Goal: Task Accomplishment & Management: Manage account settings

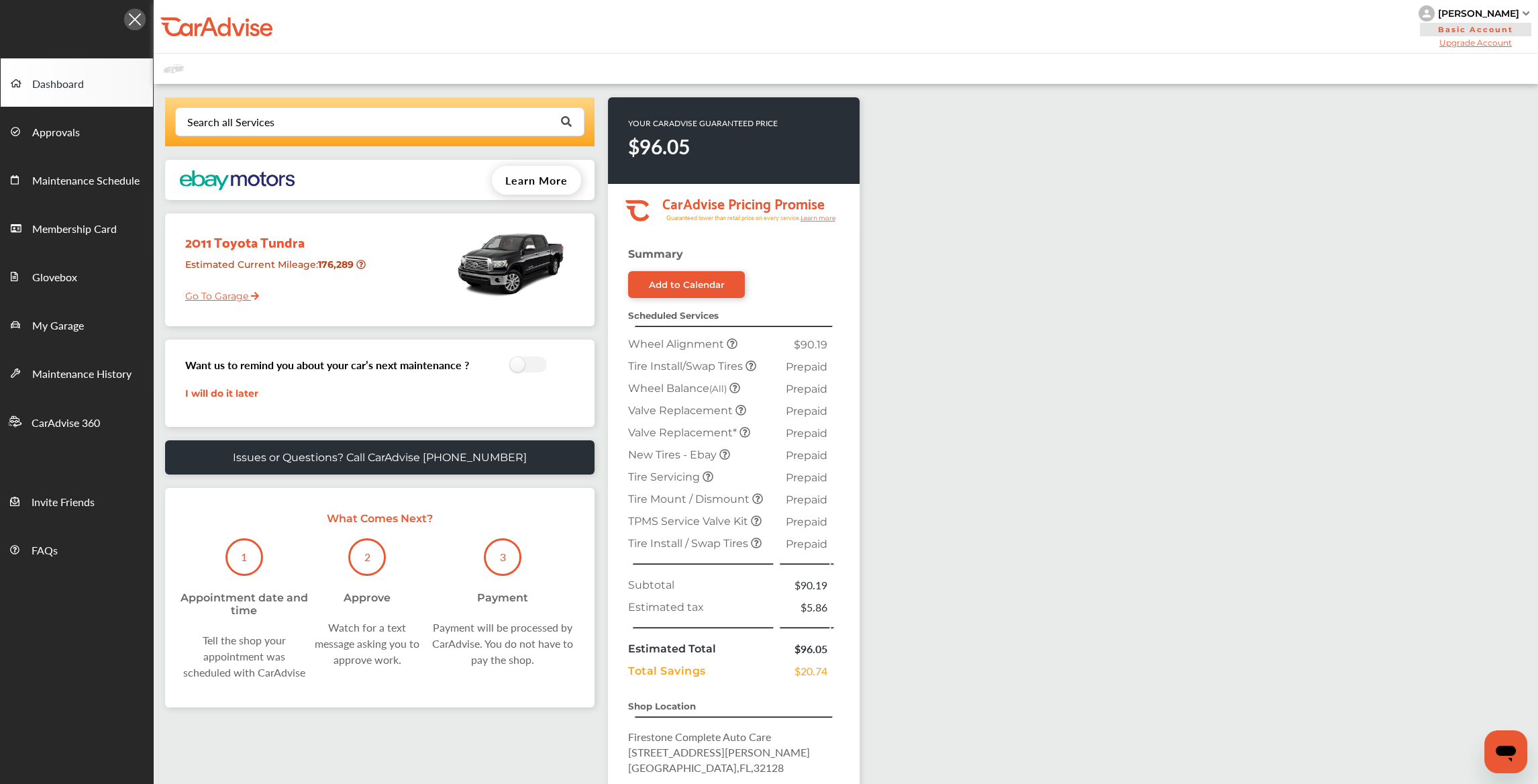
click at [232, 295] on link "Go To Garage" at bounding box center [216, 293] width 84 height 26
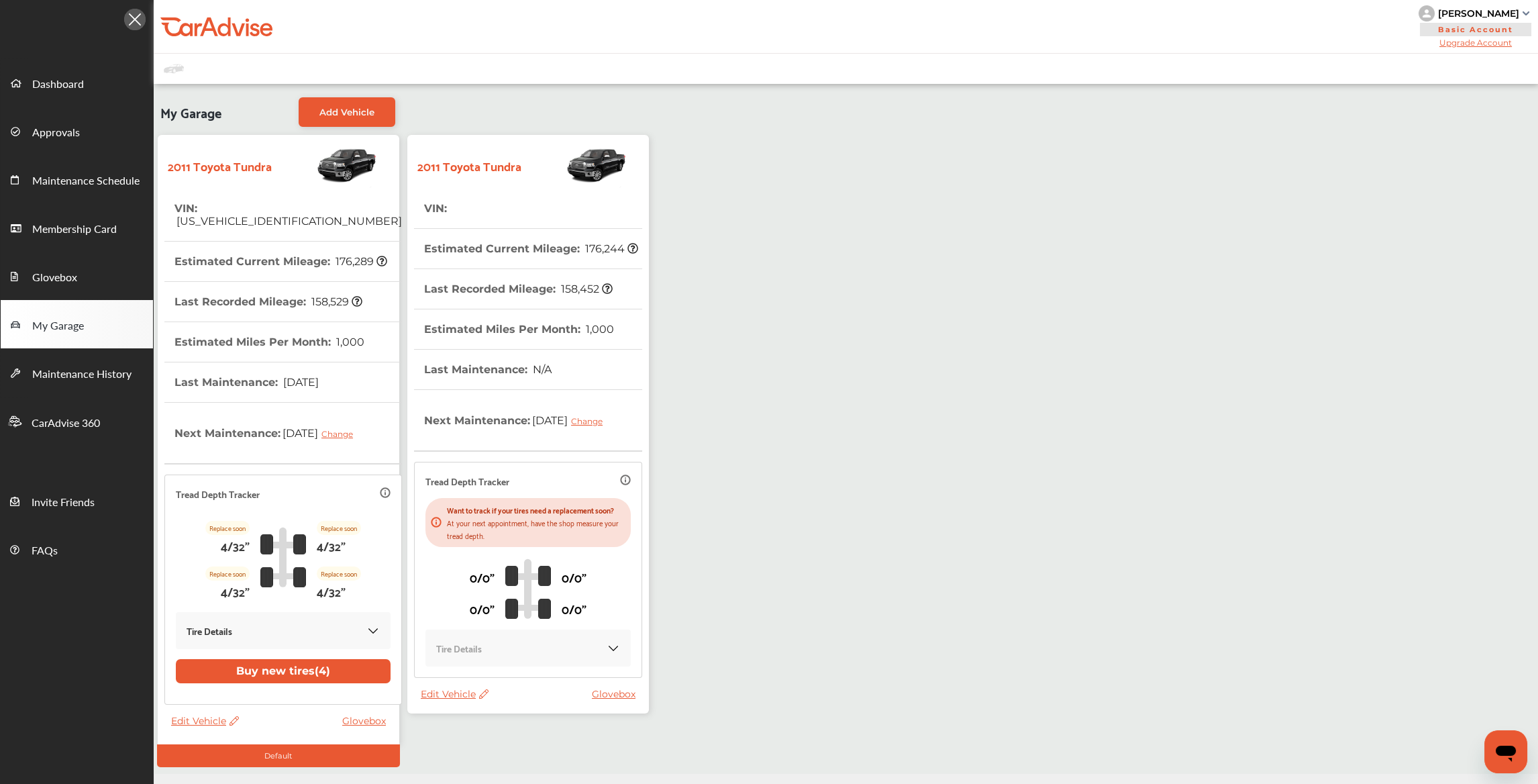
click at [480, 698] on icon at bounding box center [483, 693] width 13 height 9
click at [500, 716] on div "Edit" at bounding box center [540, 718] width 121 height 20
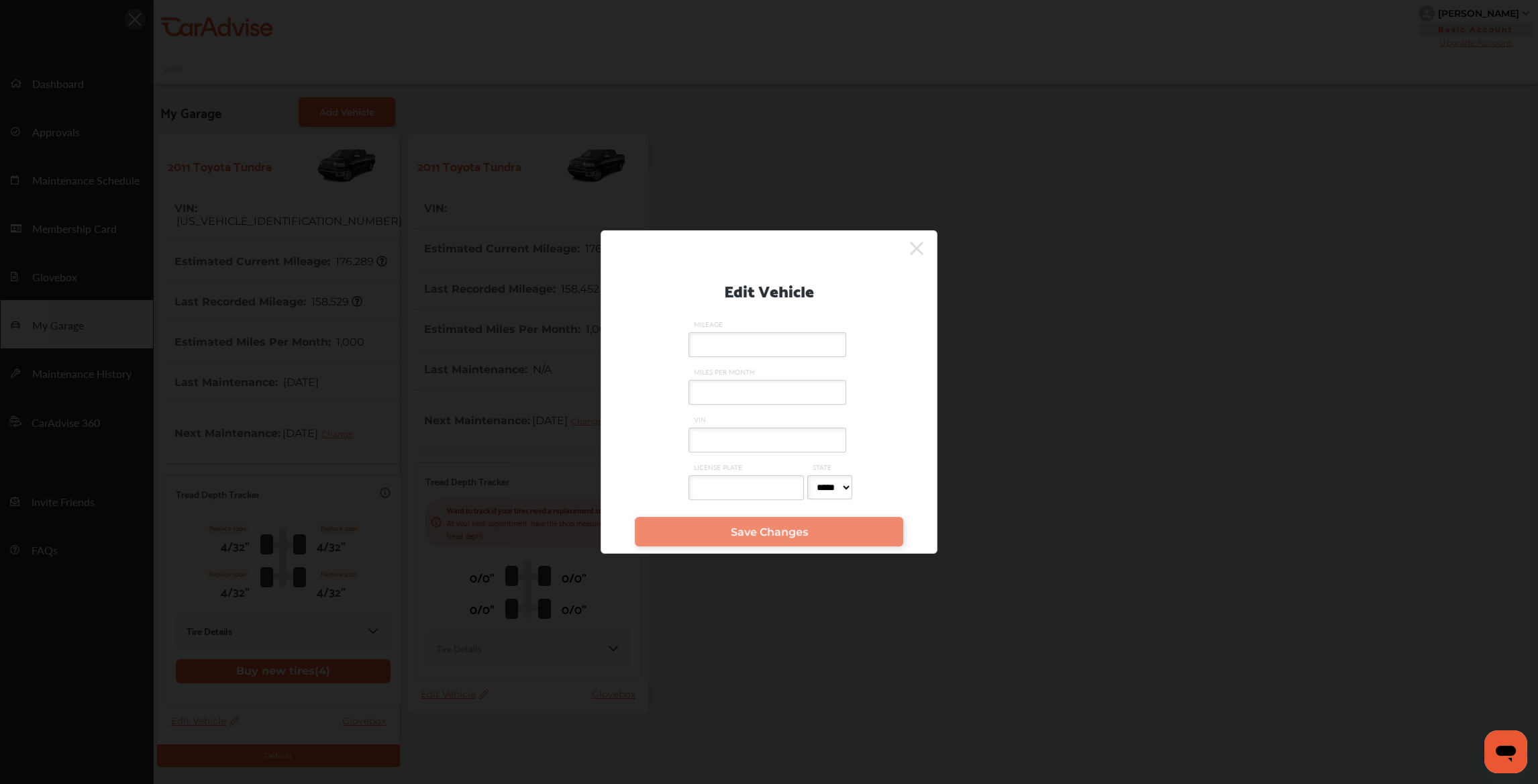
click at [710, 432] on input "VIN" at bounding box center [768, 439] width 158 height 25
type input "**********"
click at [725, 530] on link "Save Changes" at bounding box center [769, 532] width 268 height 30
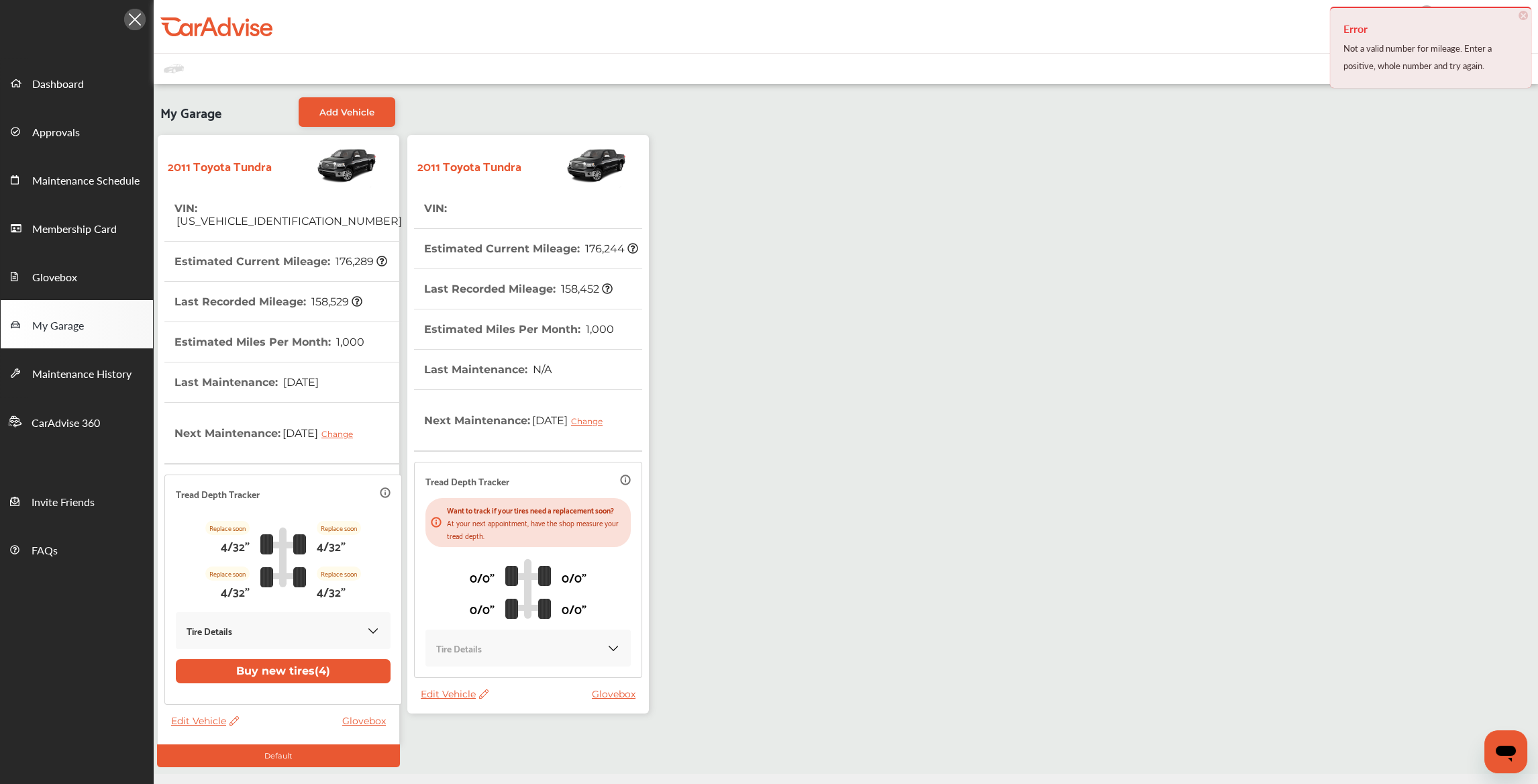
click at [476, 698] on icon at bounding box center [483, 693] width 13 height 9
click at [496, 714] on div "Edit" at bounding box center [536, 720] width 121 height 20
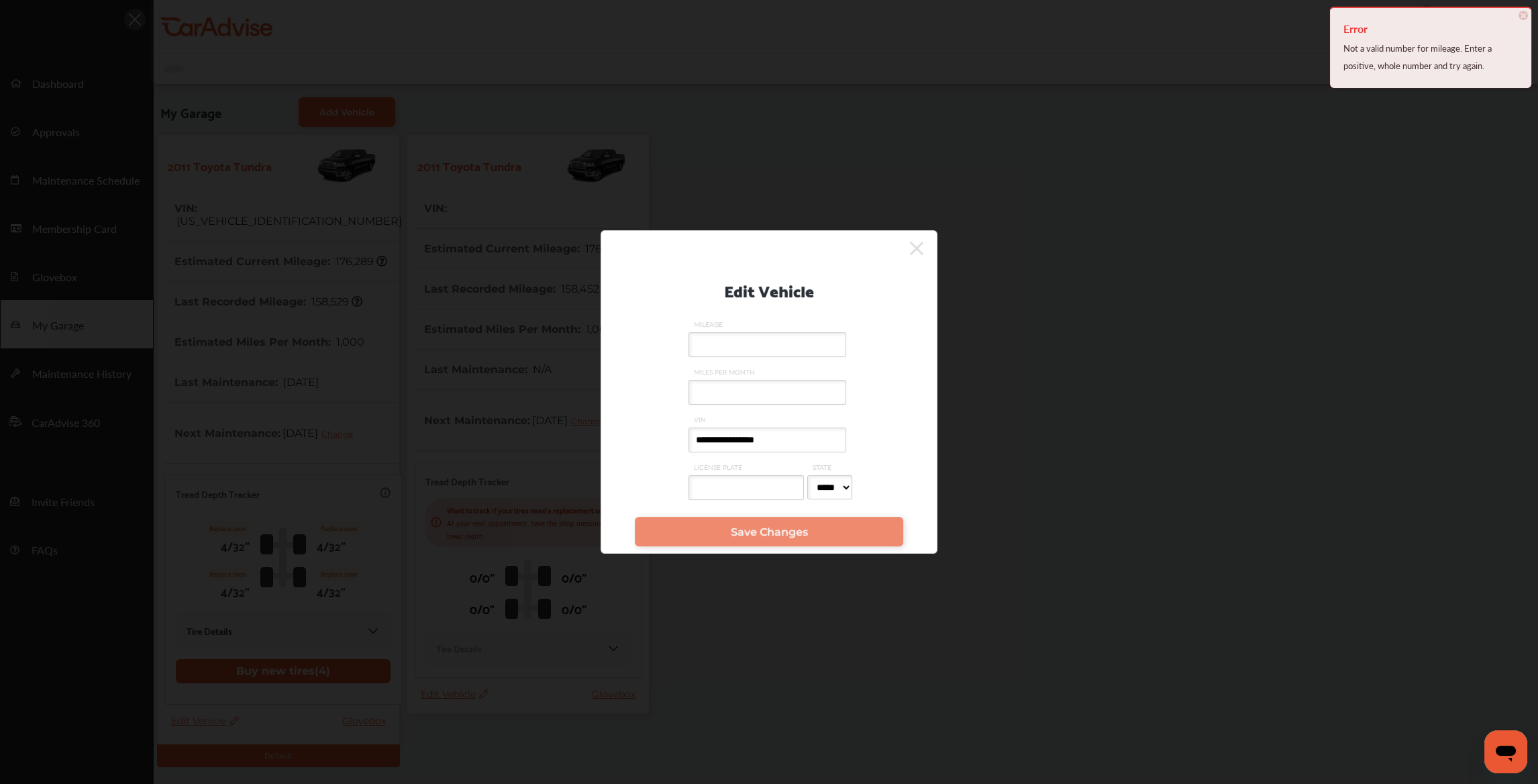
click at [725, 344] on input "MILEAGE" at bounding box center [768, 344] width 158 height 25
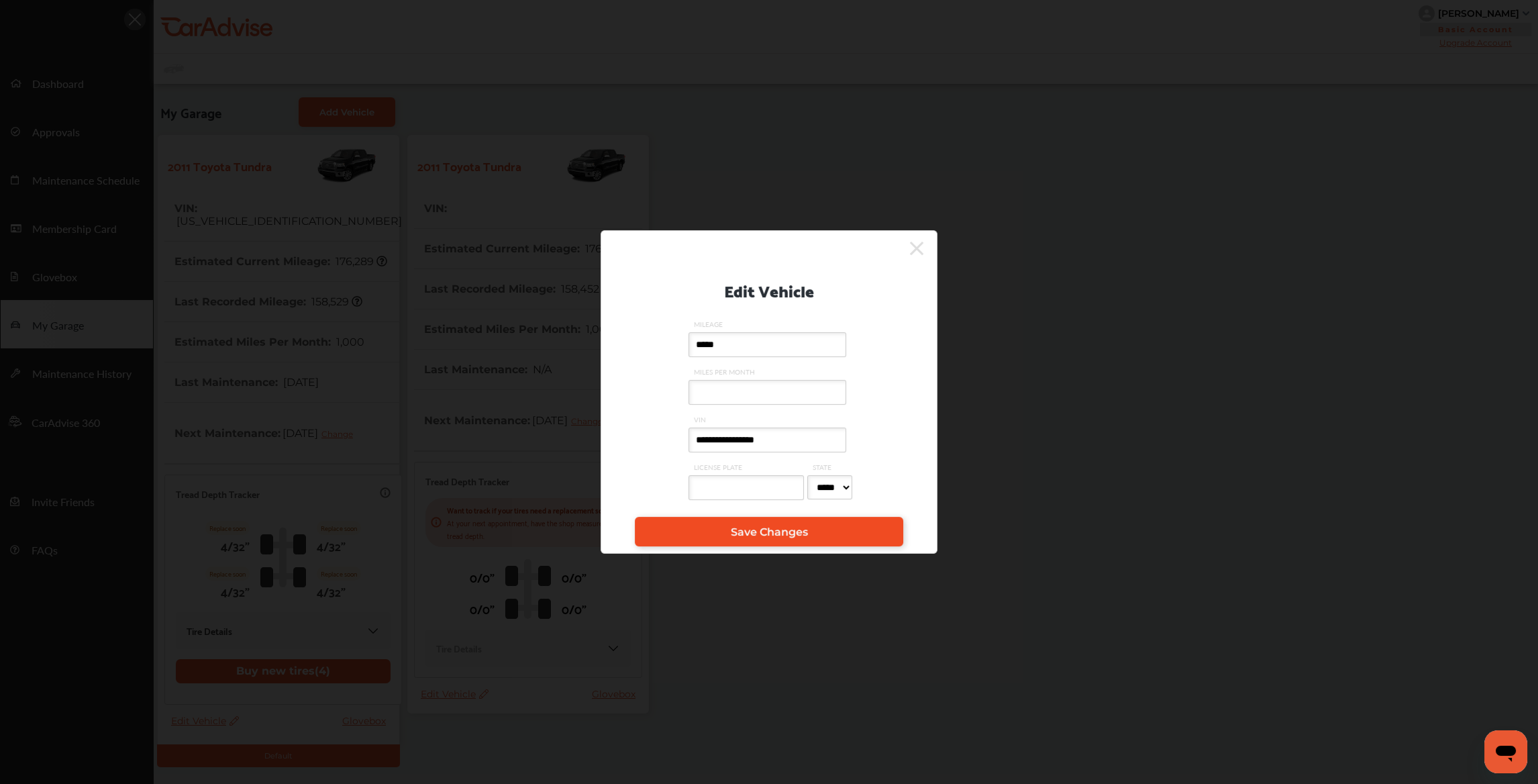
type input "*****"
click at [765, 532] on span "Save Changes" at bounding box center [769, 532] width 77 height 13
